Goal: Check status: Check status

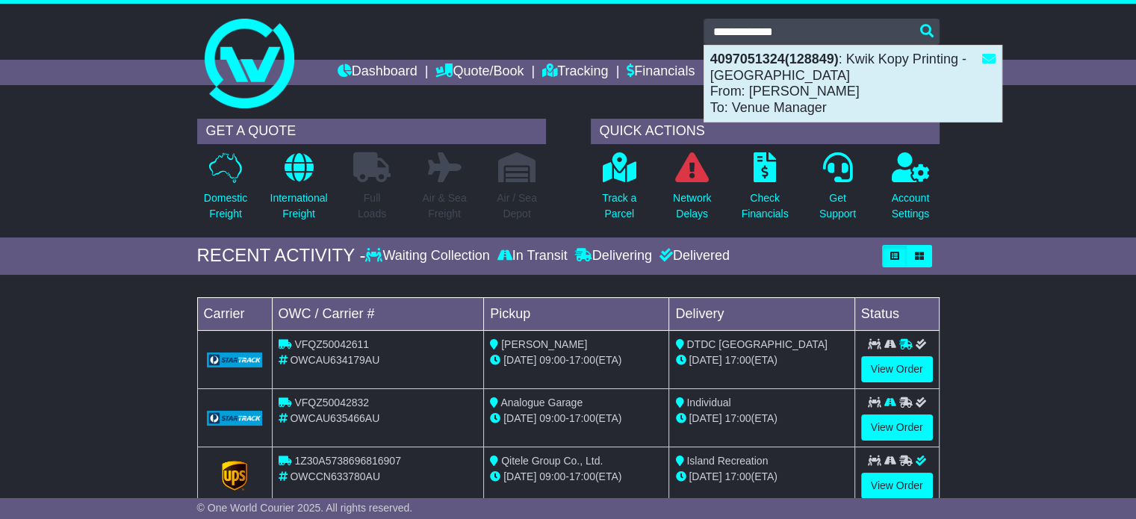
click at [759, 89] on div "4097051324(128849) : [PERSON_NAME] Printing - [GEOGRAPHIC_DATA] From: [PERSON_N…" at bounding box center [852, 84] width 297 height 76
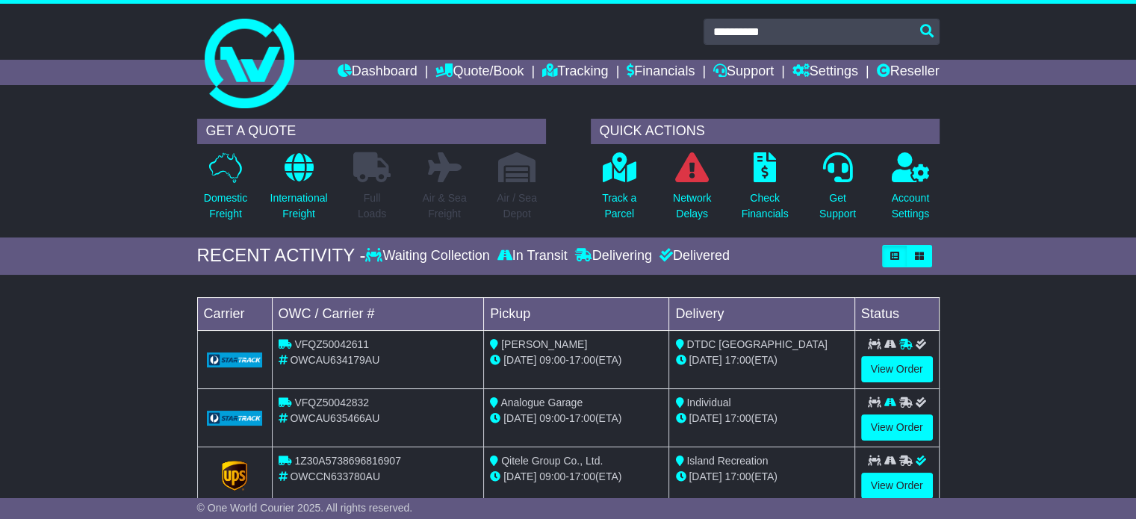
type input "**********"
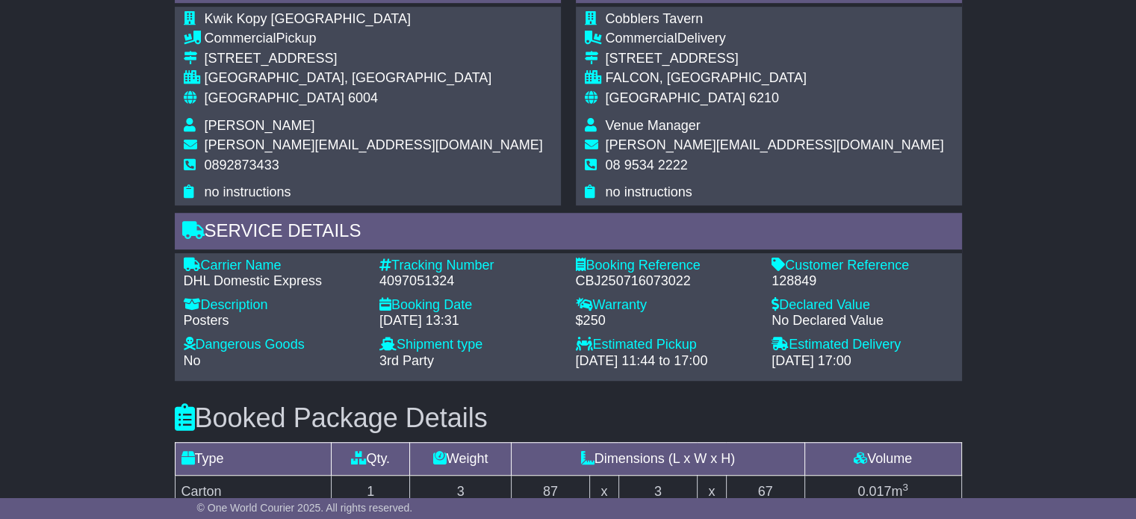
scroll to position [917, 0]
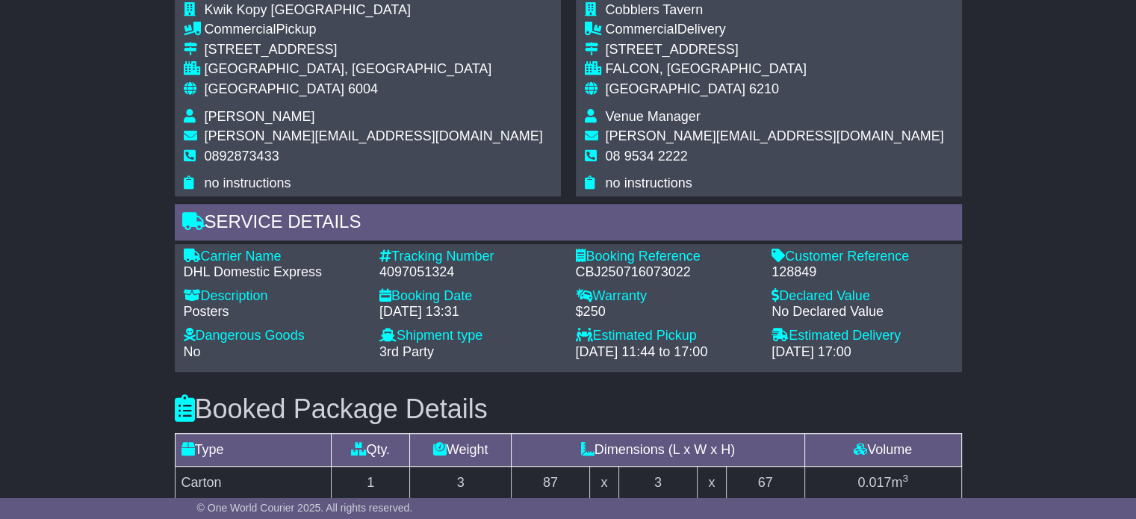
click at [438, 276] on div "4097051324" at bounding box center [471, 272] width 182 height 16
copy div "4097051324"
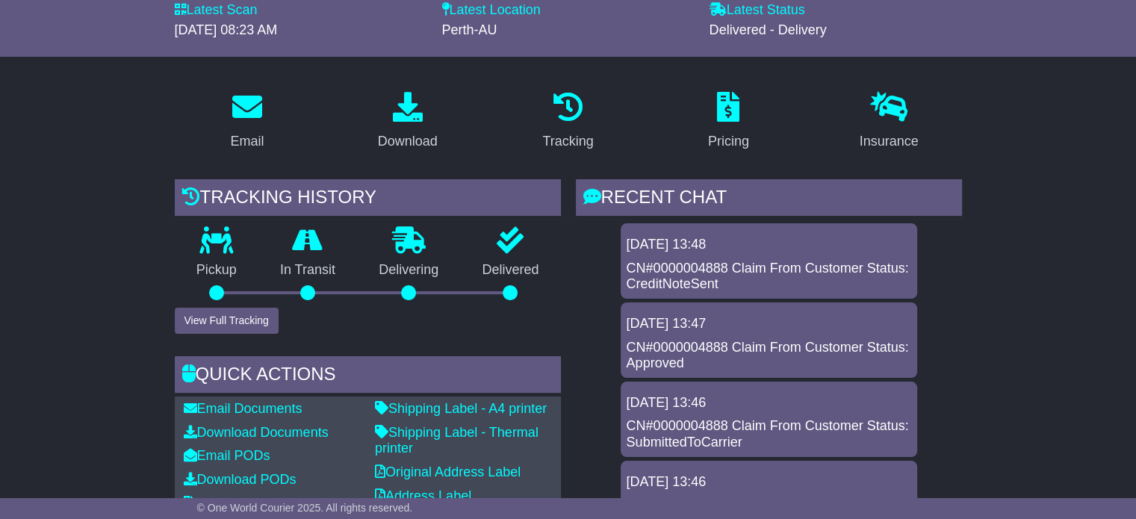
scroll to position [0, 0]
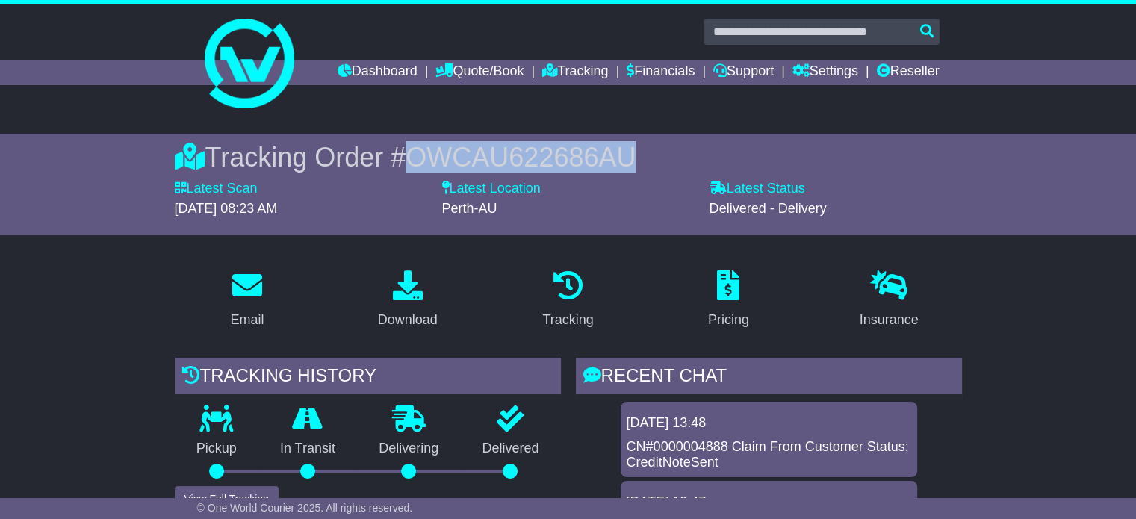
drag, startPoint x: 420, startPoint y: 156, endPoint x: 730, endPoint y: 164, distance: 310.1
click at [730, 164] on div "Tracking Order # OWCAU622686AU" at bounding box center [568, 157] width 787 height 32
copy span "OWCAU622686AU"
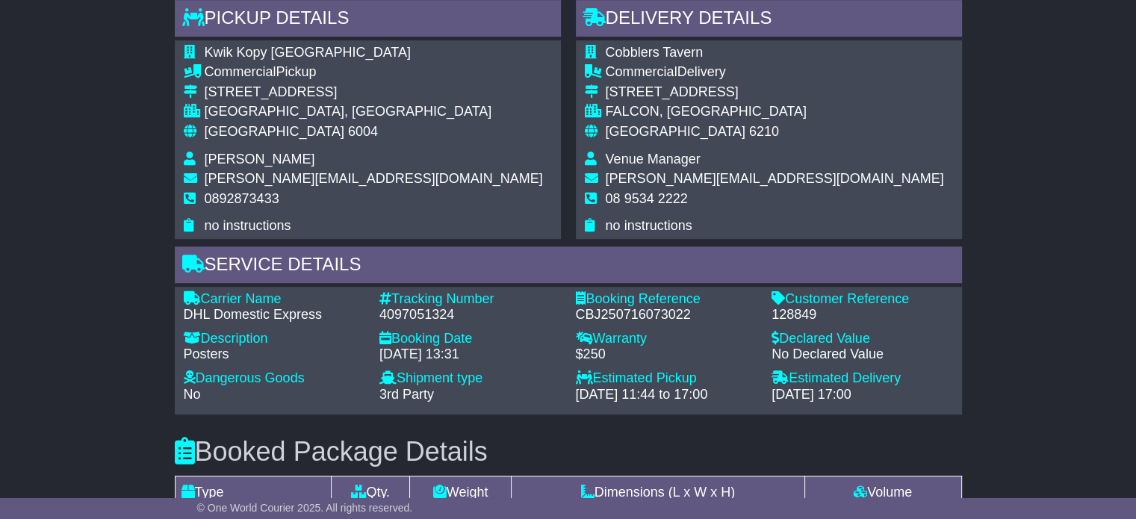
scroll to position [971, 0]
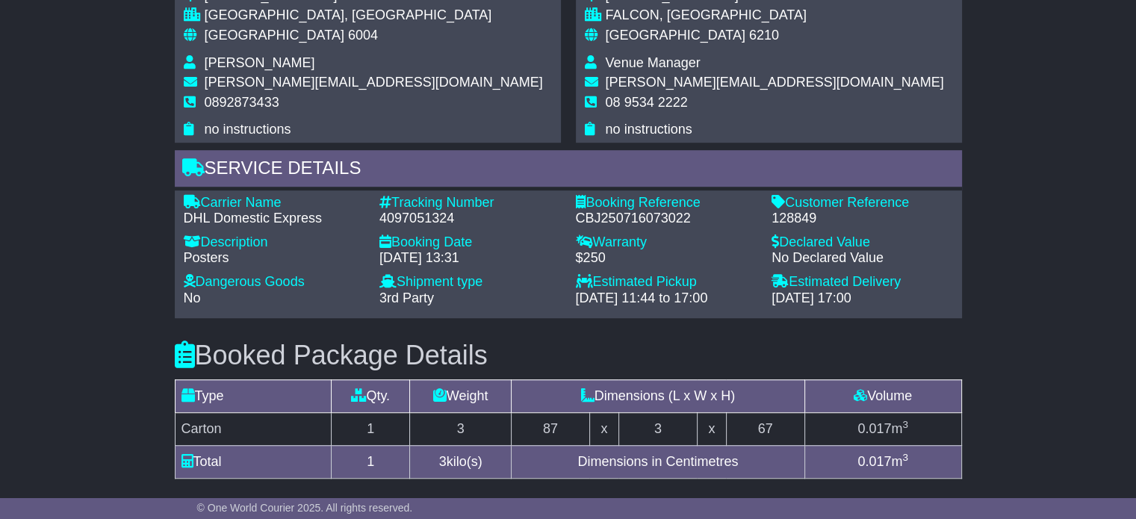
click at [426, 208] on div "Tracking Number" at bounding box center [471, 203] width 182 height 16
click at [430, 217] on div "4097051324" at bounding box center [471, 219] width 182 height 16
copy div "4097051324"
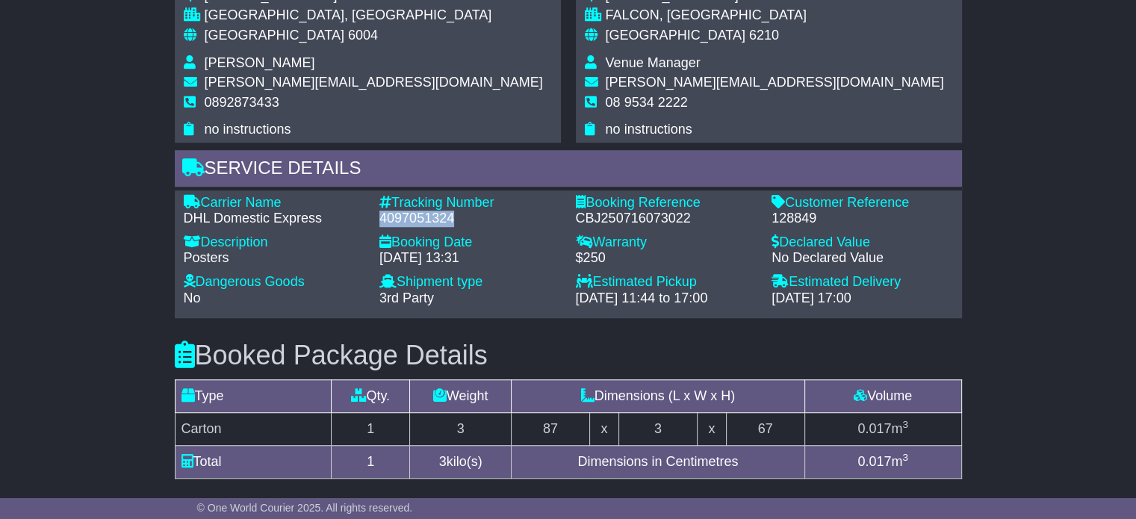
copy div "4097051324"
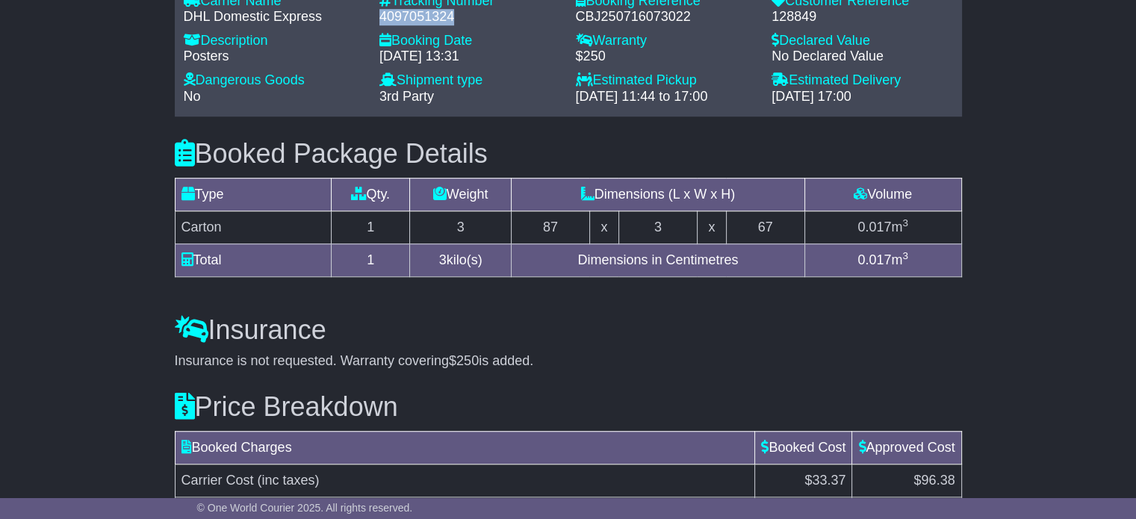
scroll to position [1366, 0]
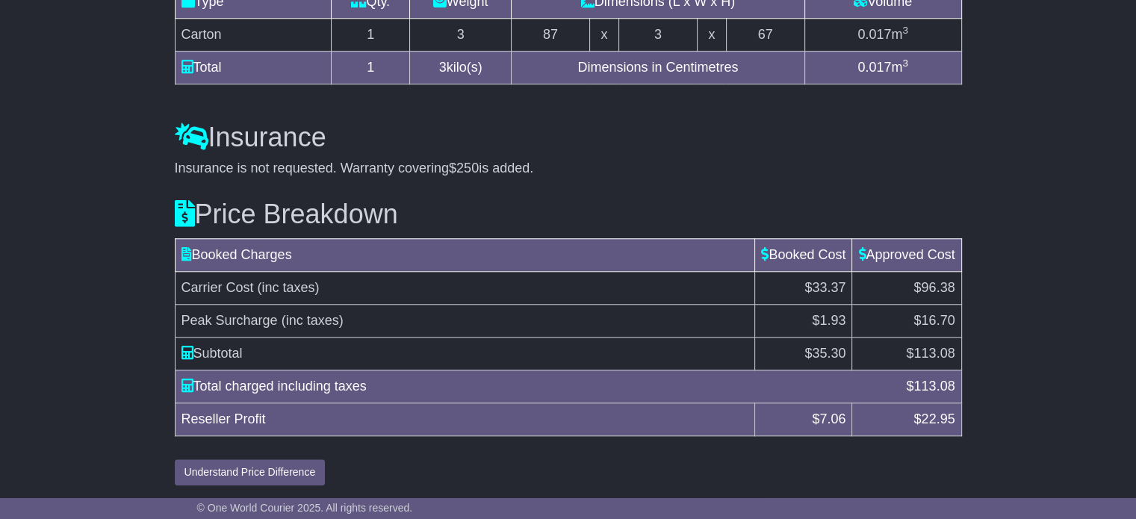
click at [929, 352] on span "113.08" at bounding box center [934, 353] width 41 height 15
copy span "113.08"
click at [812, 353] on span "35.30" at bounding box center [829, 353] width 34 height 15
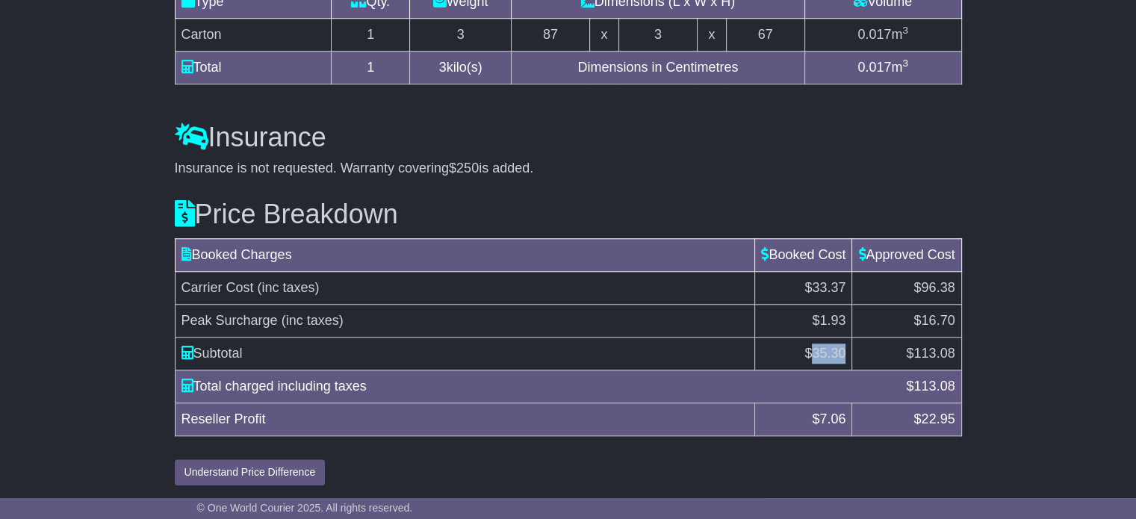
copy span "35.30"
click at [379, 161] on div "Insurance is not requested. Warranty covering $250 is added." at bounding box center [568, 169] width 787 height 16
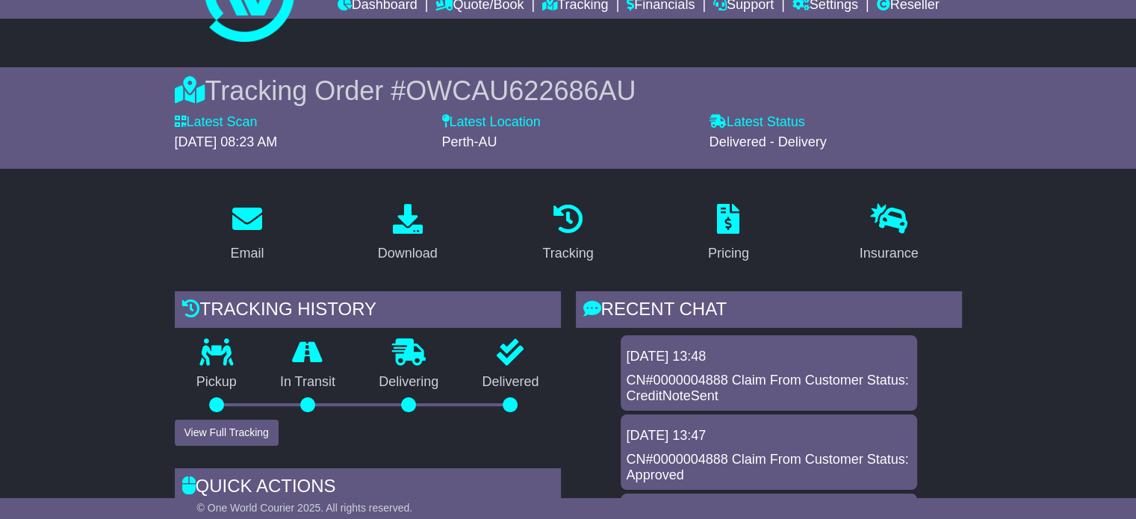
scroll to position [0, 0]
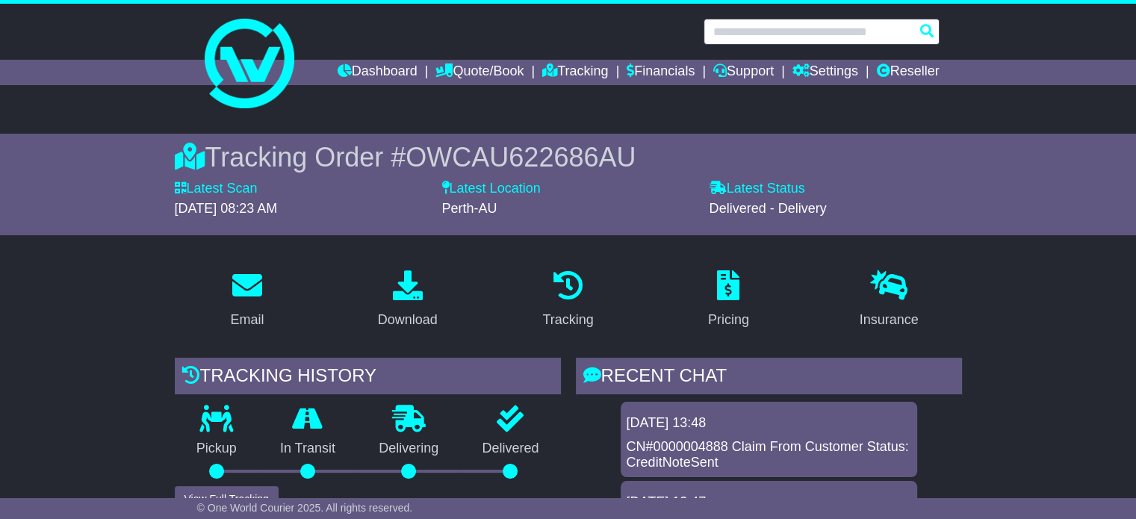
click at [760, 34] on input "text" at bounding box center [822, 32] width 236 height 26
paste input "**********"
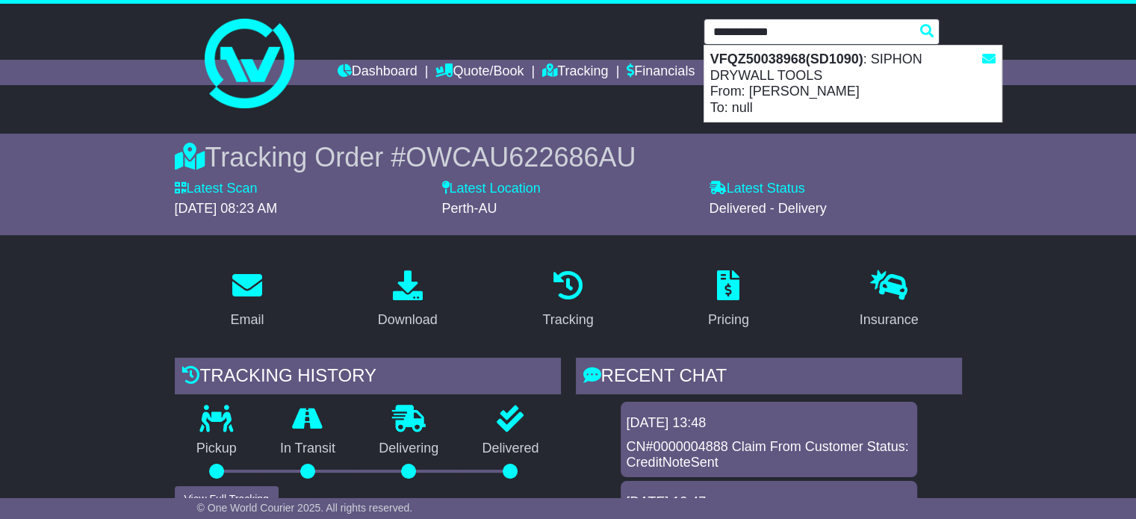
type input "**********"
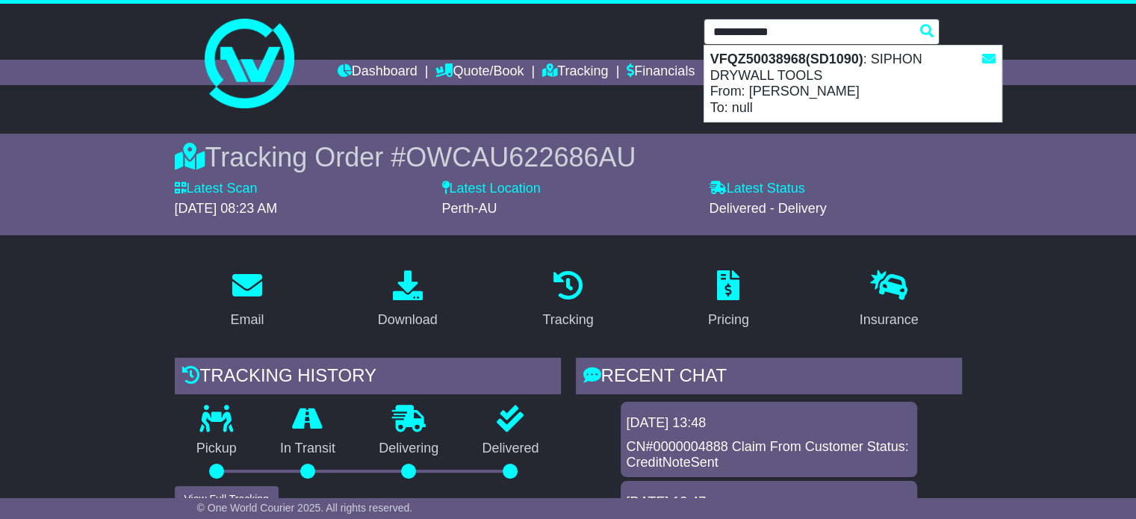
click at [766, 29] on input "**********" at bounding box center [822, 32] width 236 height 26
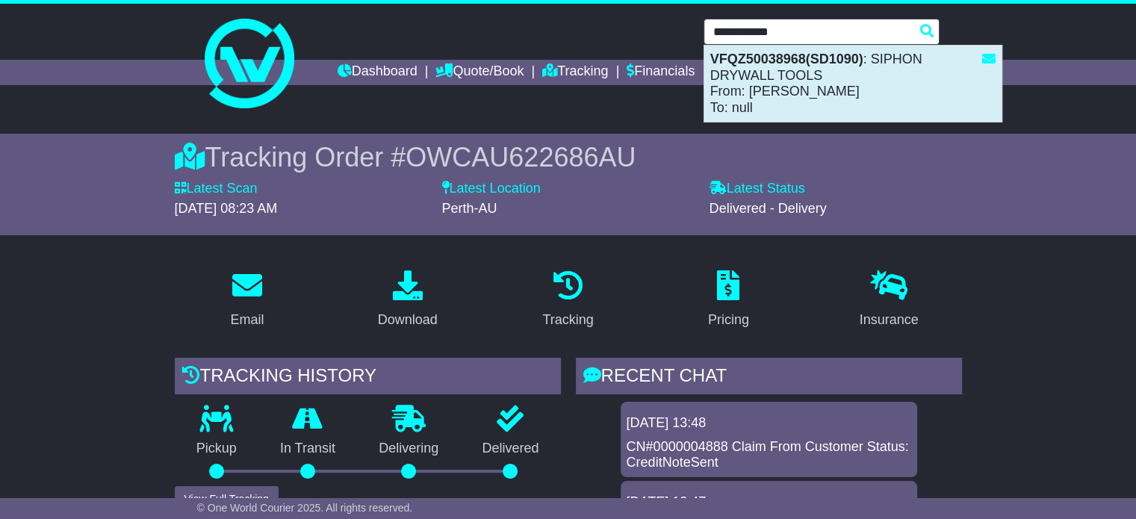
click at [771, 98] on div "VFQZ50038968(SD1090) : SIPHON DRYWALL TOOLS From: Donna Dona To: null" at bounding box center [852, 84] width 297 height 76
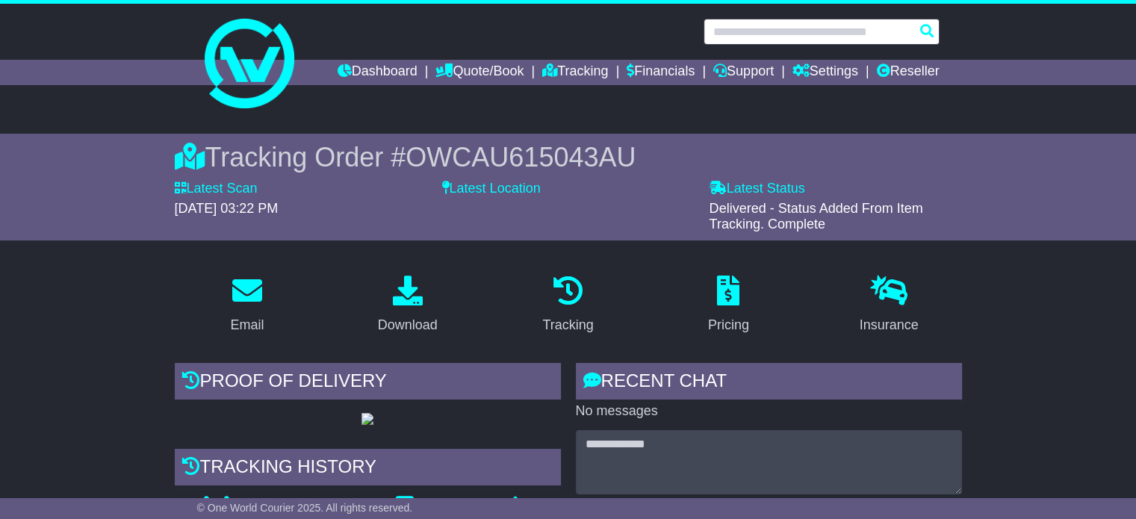
click at [756, 41] on input "text" at bounding box center [822, 32] width 236 height 26
paste input "**********"
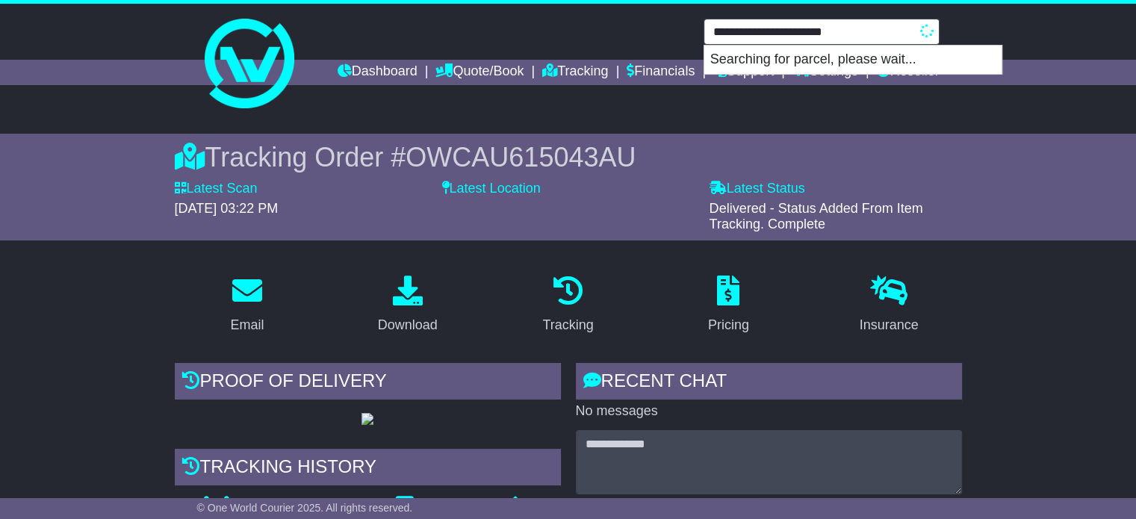
drag, startPoint x: 816, startPoint y: 28, endPoint x: 896, endPoint y: 28, distance: 79.9
click at [896, 28] on input "**********" at bounding box center [822, 32] width 236 height 26
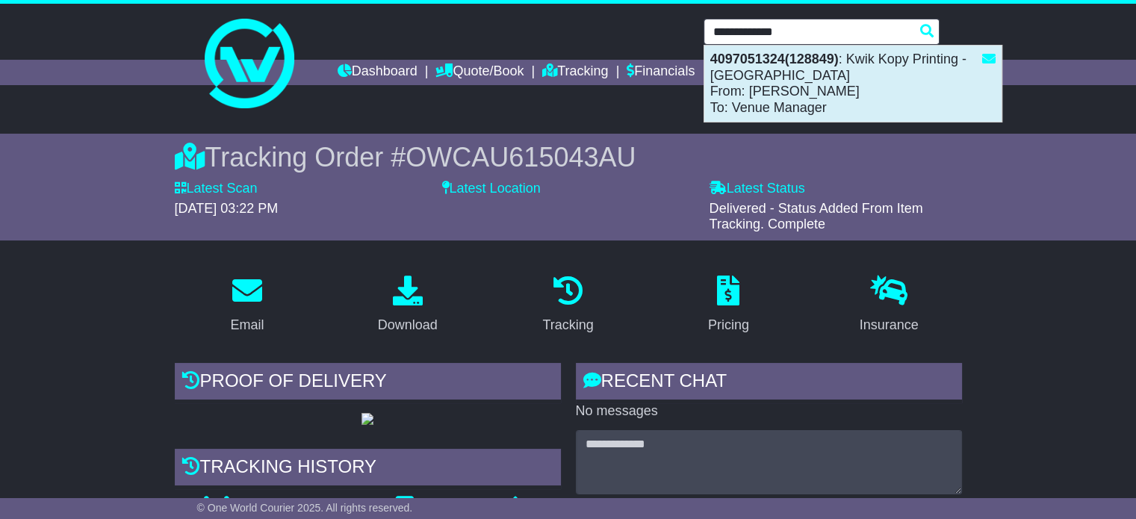
click at [876, 81] on div "4097051324(128849) : [PERSON_NAME] Printing - [GEOGRAPHIC_DATA] From: [PERSON_N…" at bounding box center [852, 84] width 297 height 76
type input "**********"
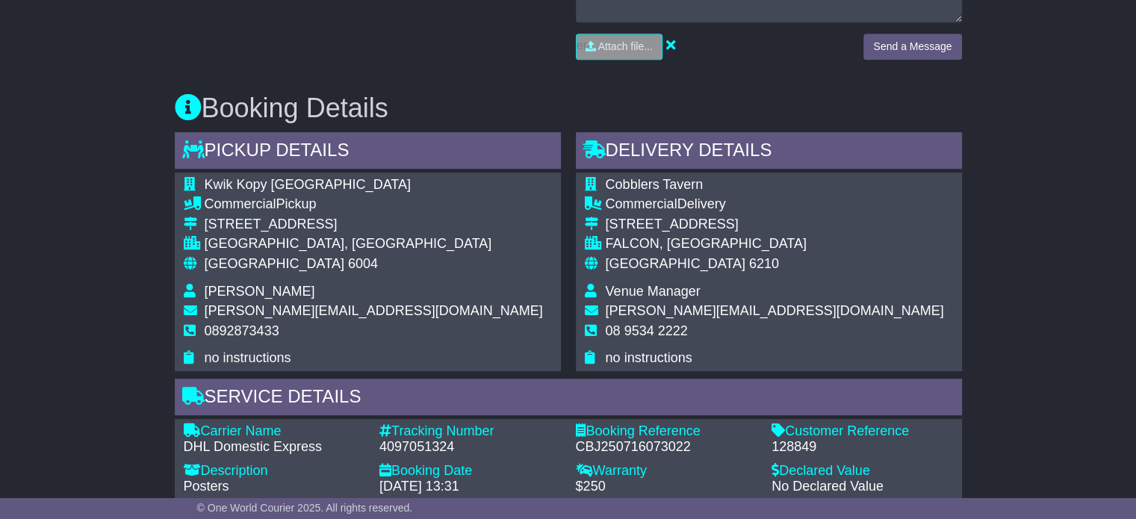
scroll to position [768, 0]
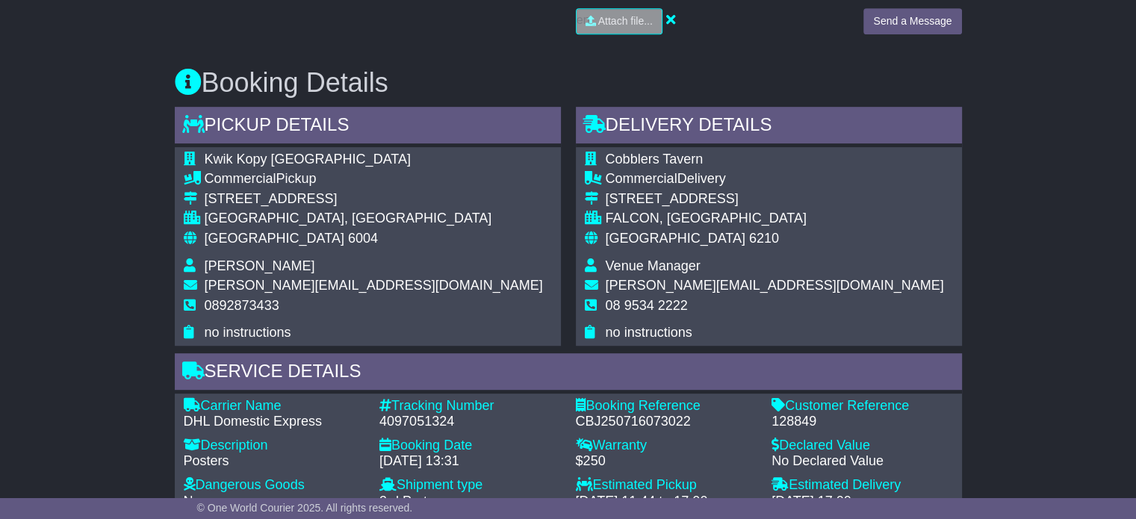
click at [415, 421] on div "4097051324" at bounding box center [471, 422] width 182 height 16
copy div "4097051324"
click at [421, 418] on div "4097051324" at bounding box center [471, 422] width 182 height 16
